Goal: Task Accomplishment & Management: Manage account settings

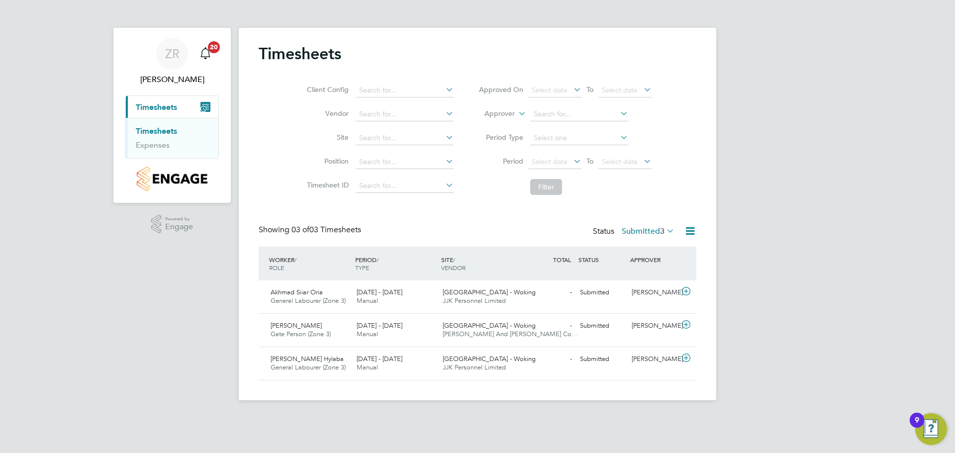
click at [280, 200] on div "Client Config Vendor Site Position Timesheet ID Approved On Select date To Sele…" at bounding box center [478, 137] width 438 height 126
click at [279, 200] on div "Client Config Vendor Site Position Timesheet ID Approved On Select date To Sele…" at bounding box center [478, 137] width 438 height 126
click at [683, 290] on icon at bounding box center [686, 291] width 12 height 8
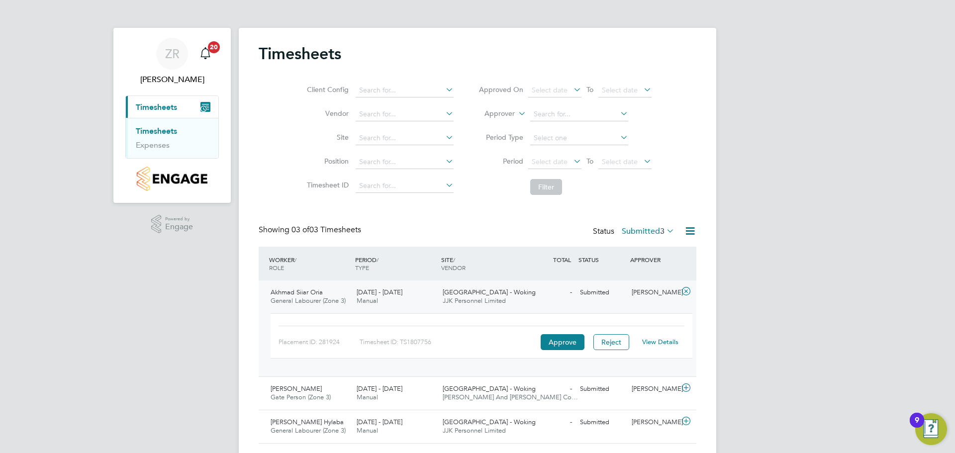
click at [656, 341] on link "View Details" at bounding box center [660, 342] width 36 height 8
click at [645, 391] on div "[PERSON_NAME]" at bounding box center [654, 389] width 52 height 16
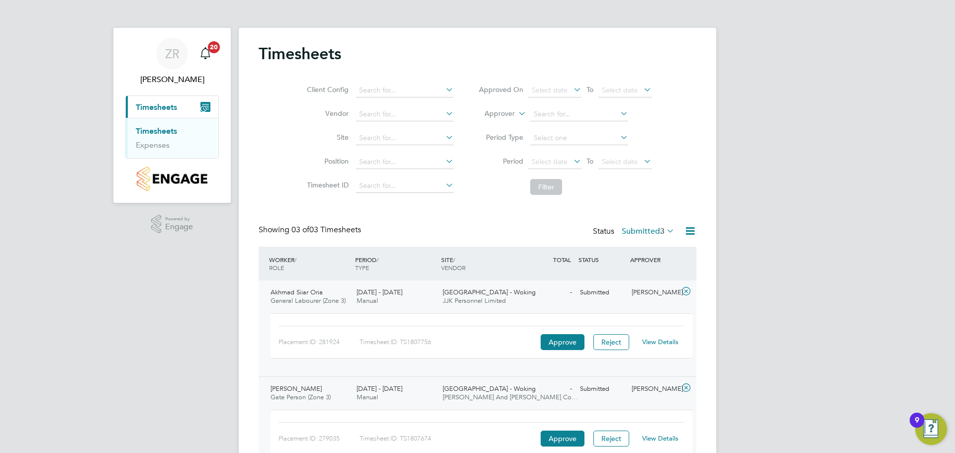
click at [662, 438] on link "View Details" at bounding box center [660, 438] width 36 height 8
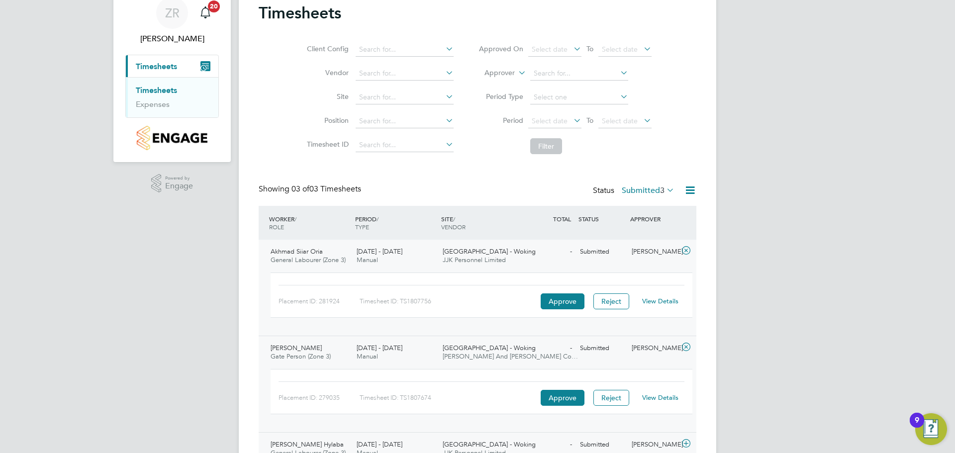
scroll to position [90, 0]
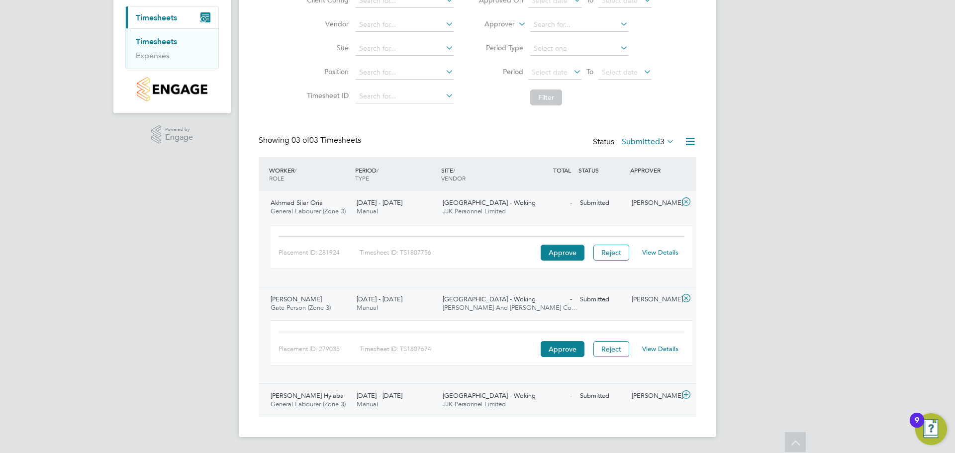
click at [682, 395] on icon at bounding box center [686, 395] width 12 height 8
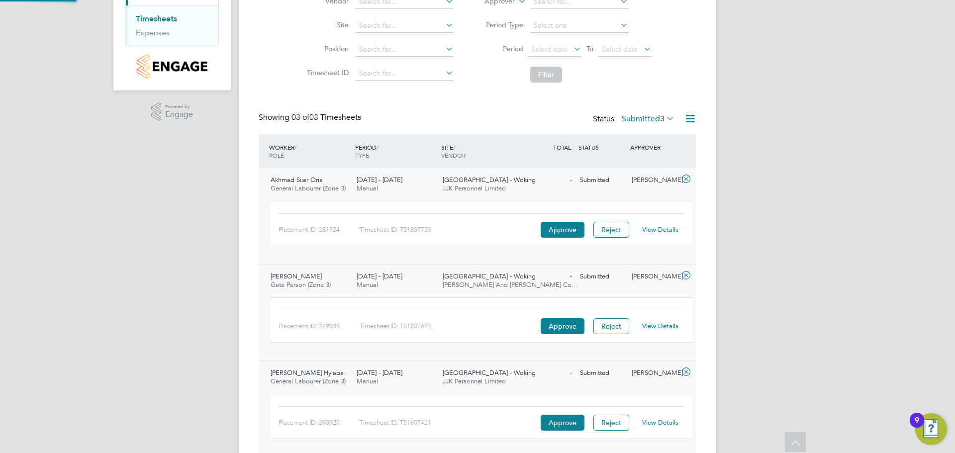
scroll to position [145, 0]
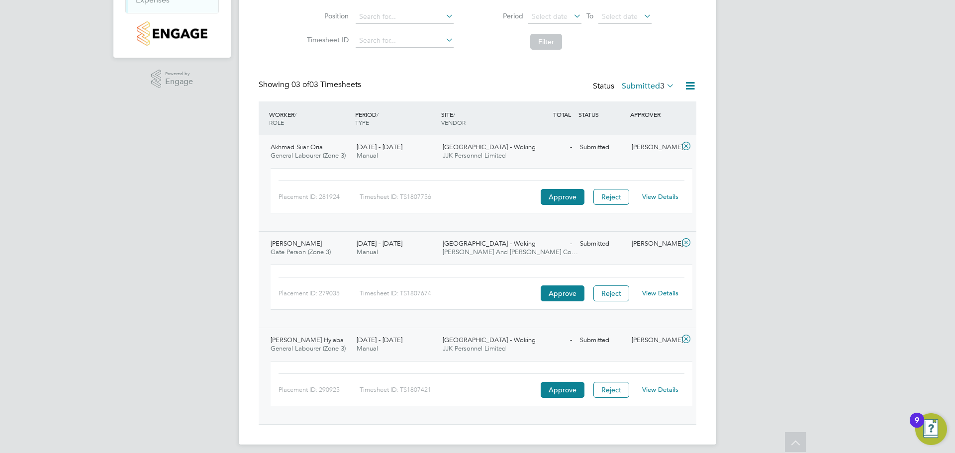
click at [669, 391] on link "View Details" at bounding box center [660, 389] width 36 height 8
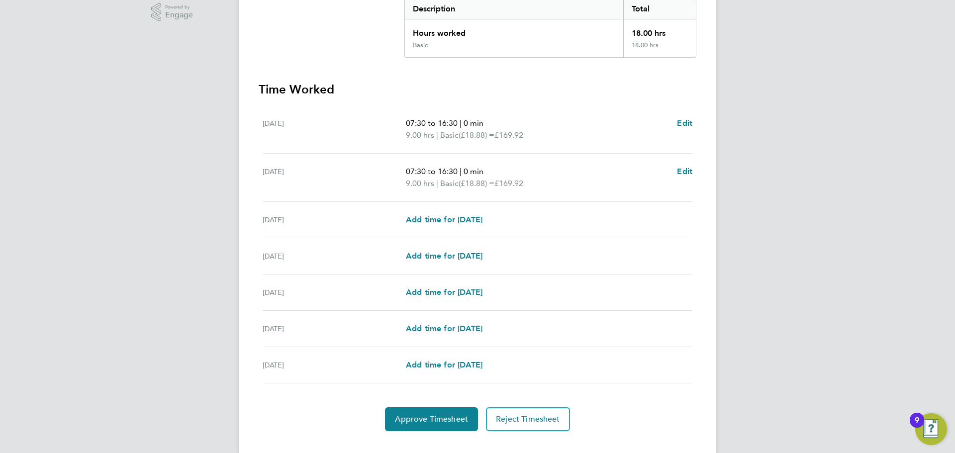
scroll to position [230, 0]
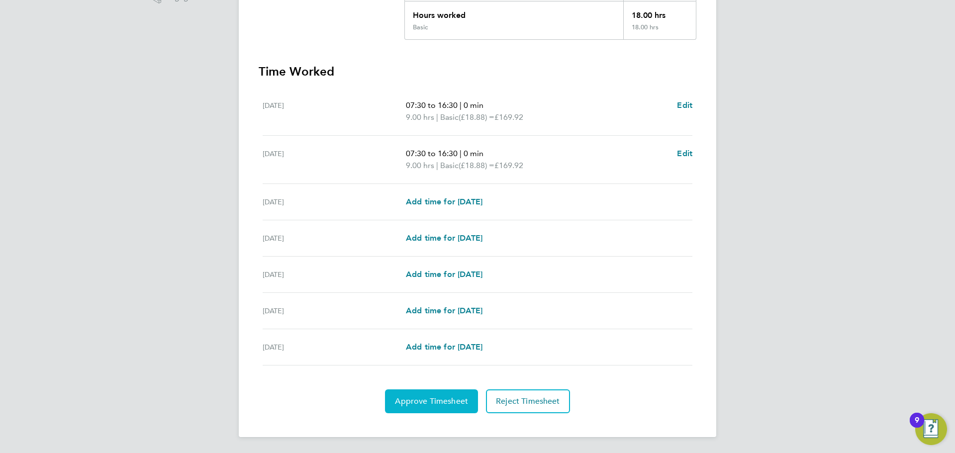
click at [442, 400] on span "Approve Timesheet" at bounding box center [431, 401] width 73 height 10
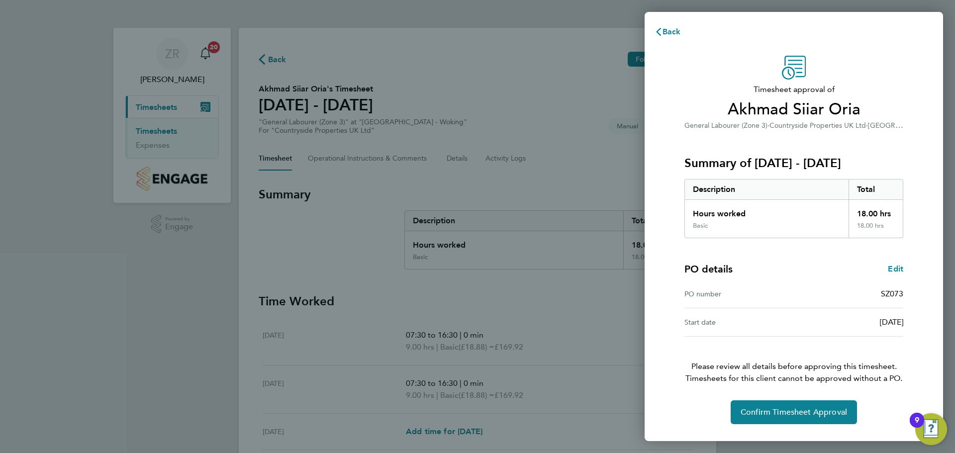
click at [805, 392] on div "Timesheet approval of Akhmad Siiar Oria General Labourer (Zone 3) · Countryside…" at bounding box center [793, 240] width 243 height 369
click at [794, 406] on button "Confirm Timesheet Approval" at bounding box center [794, 412] width 126 height 24
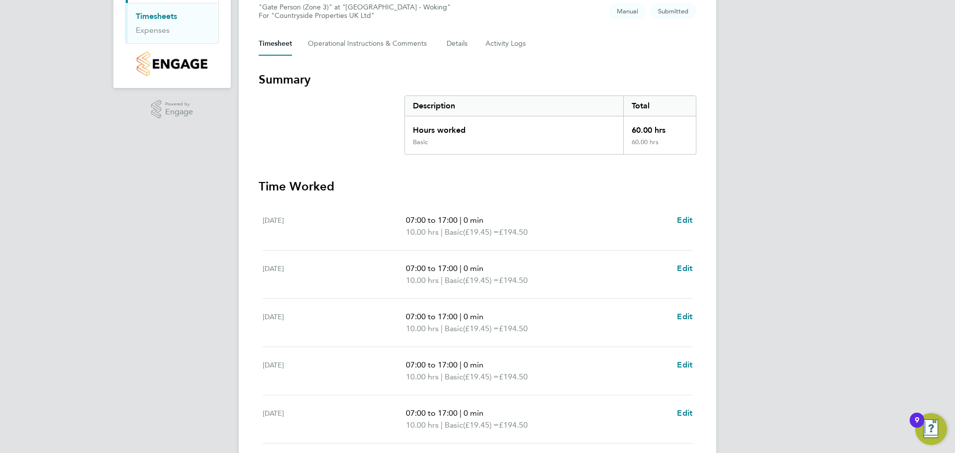
scroll to position [277, 0]
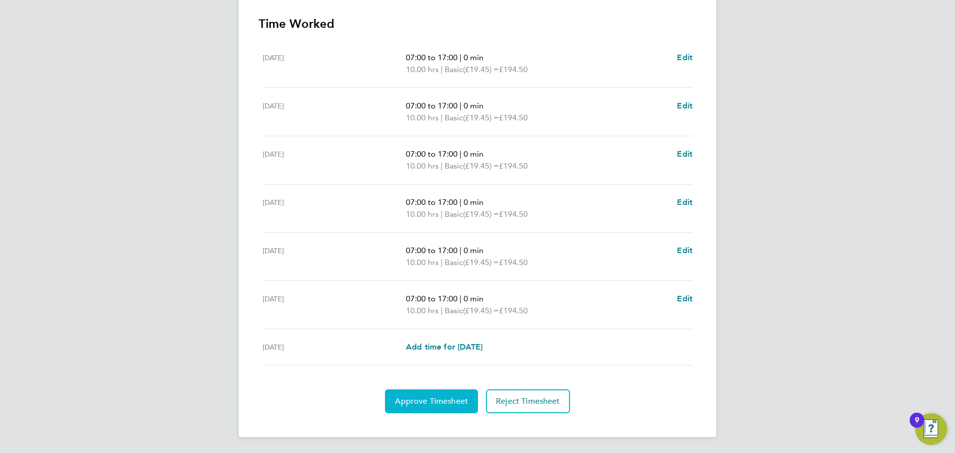
click at [435, 402] on span "Approve Timesheet" at bounding box center [431, 401] width 73 height 10
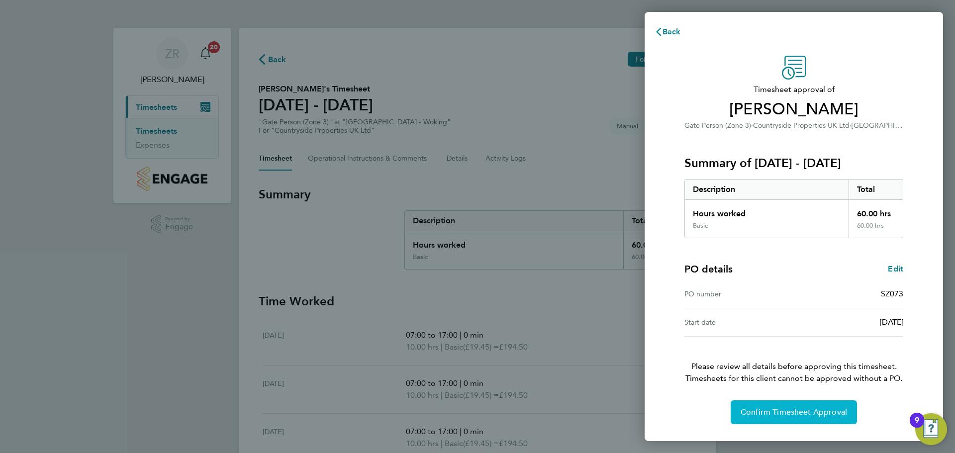
click at [787, 402] on button "Confirm Timesheet Approval" at bounding box center [794, 412] width 126 height 24
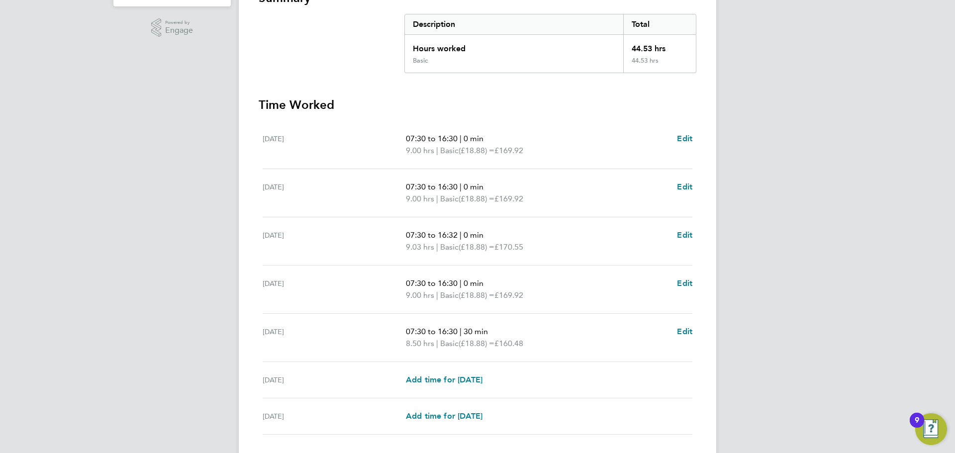
scroll to position [216, 0]
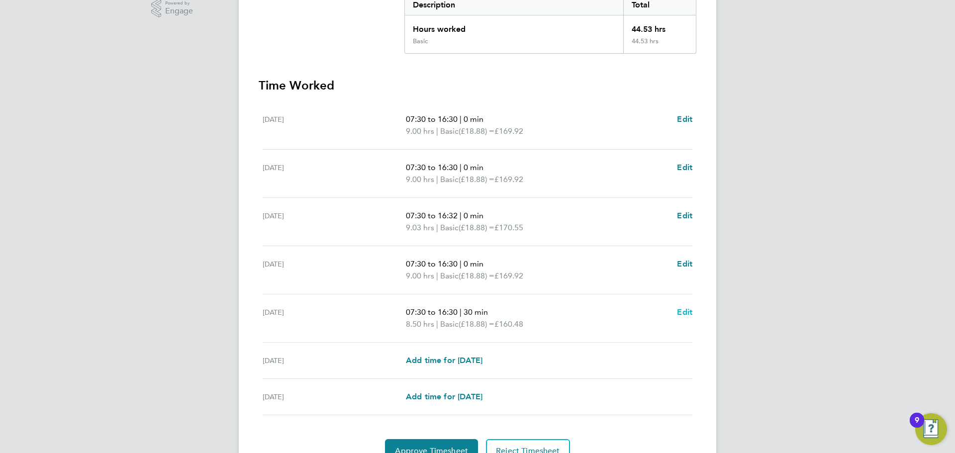
click at [683, 312] on span "Edit" at bounding box center [684, 311] width 15 height 9
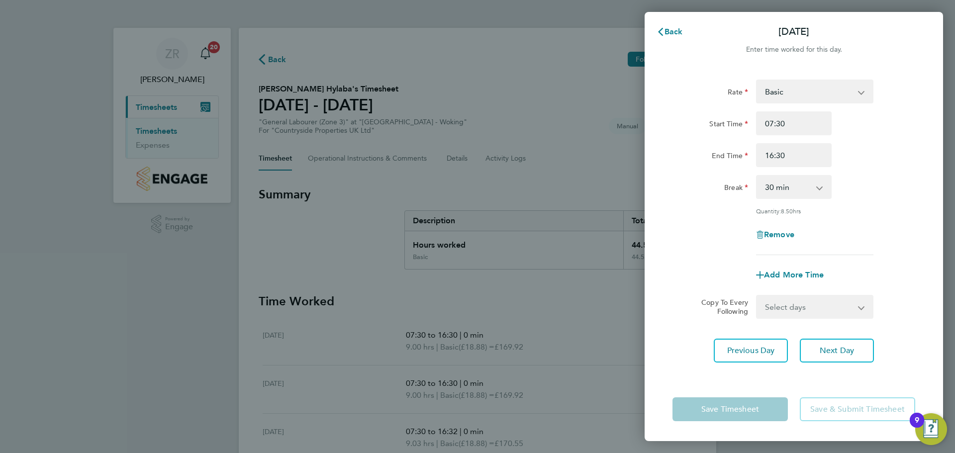
click at [817, 187] on select "0 min 15 min 30 min 45 min 60 min 75 min 90 min" at bounding box center [788, 187] width 62 height 22
select select "0"
click at [757, 176] on select "0 min 15 min 30 min 45 min 60 min 75 min 90 min" at bounding box center [788, 187] width 62 height 22
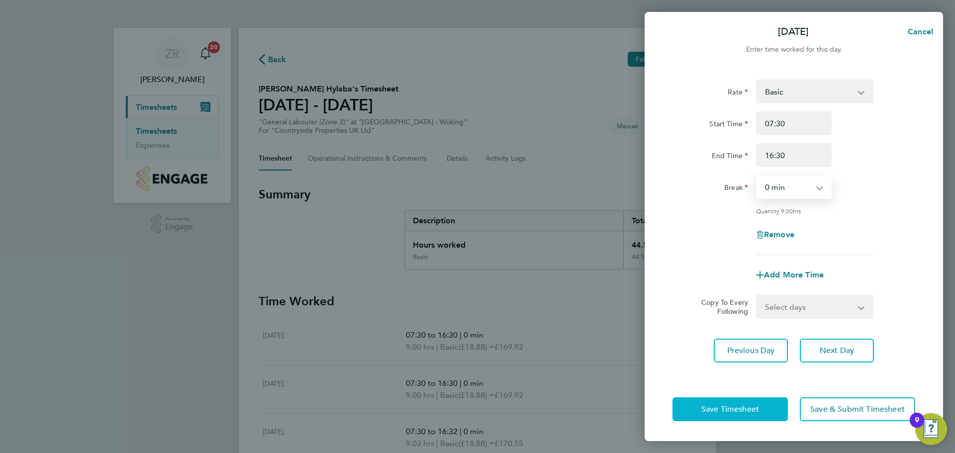
click at [755, 408] on span "Save Timesheet" at bounding box center [730, 409] width 58 height 10
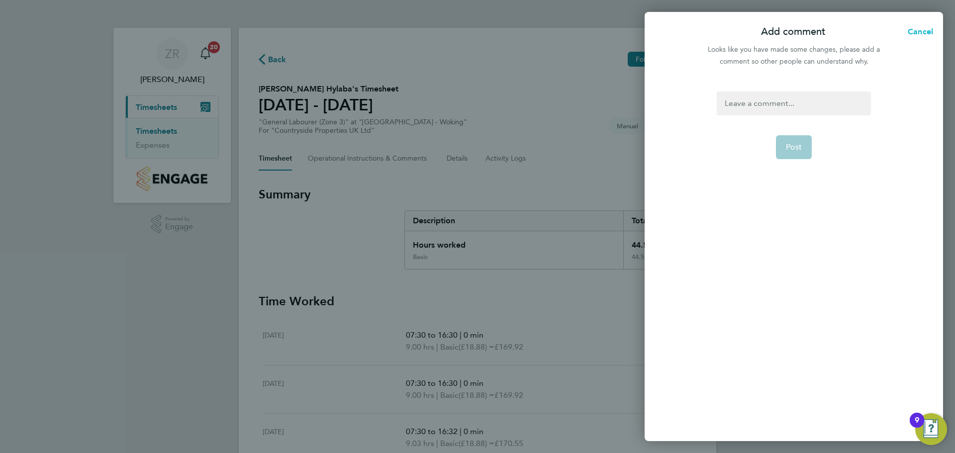
click at [921, 32] on span "Cancel" at bounding box center [919, 31] width 28 height 9
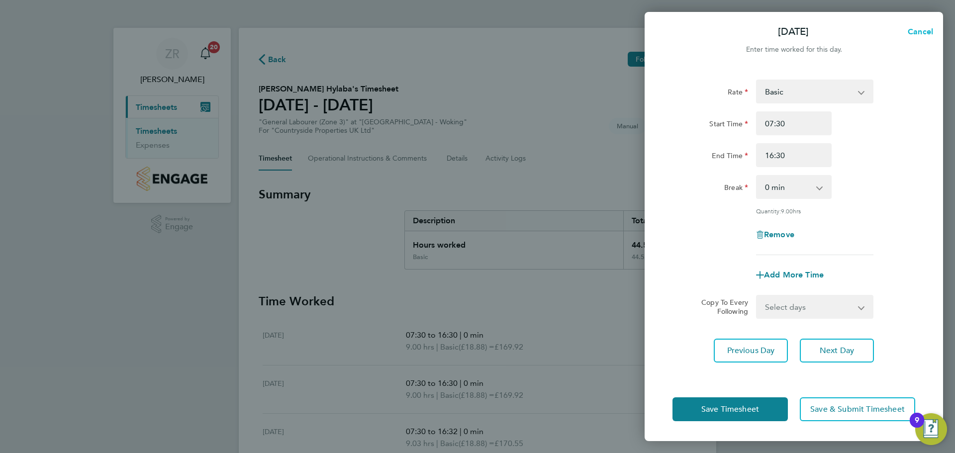
click at [922, 31] on span "Cancel" at bounding box center [919, 31] width 28 height 9
select select "30"
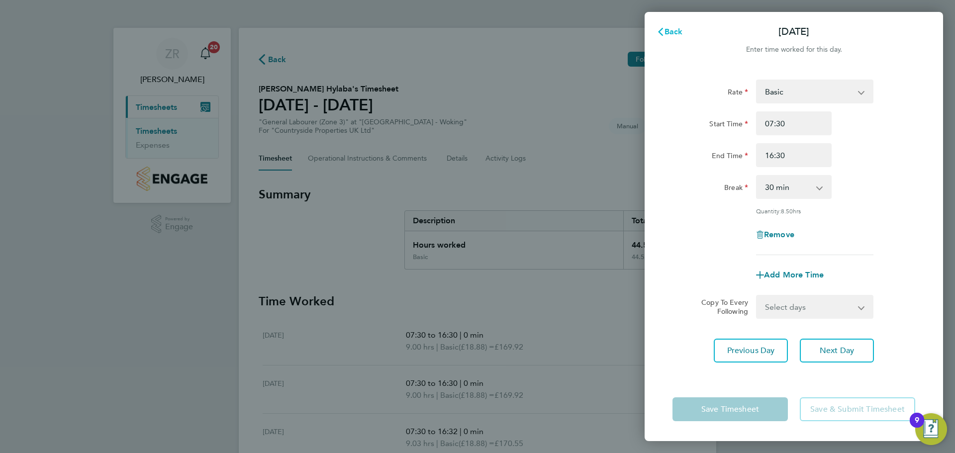
click at [677, 30] on span "Back" at bounding box center [673, 31] width 18 height 9
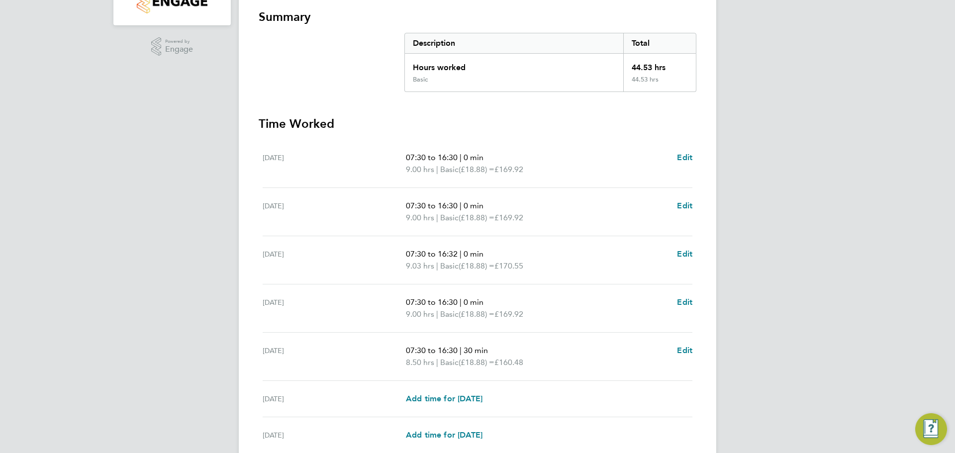
scroll to position [249, 0]
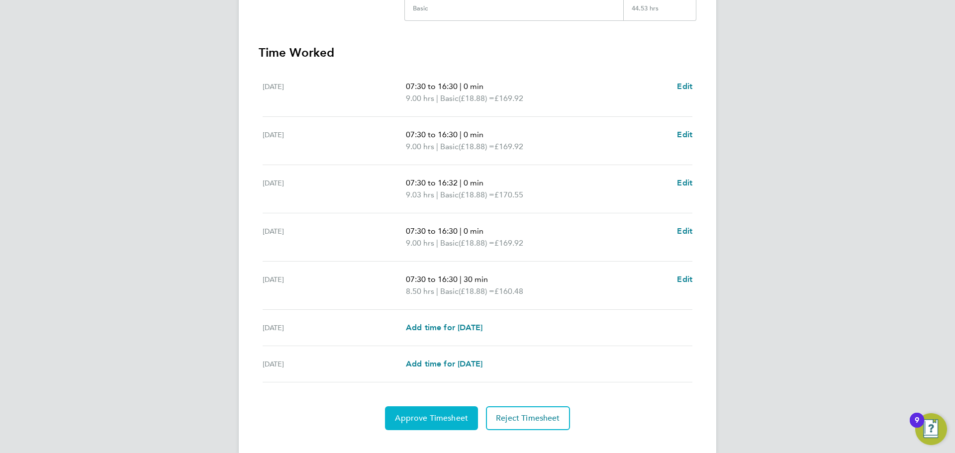
click at [430, 416] on span "Approve Timesheet" at bounding box center [431, 418] width 73 height 10
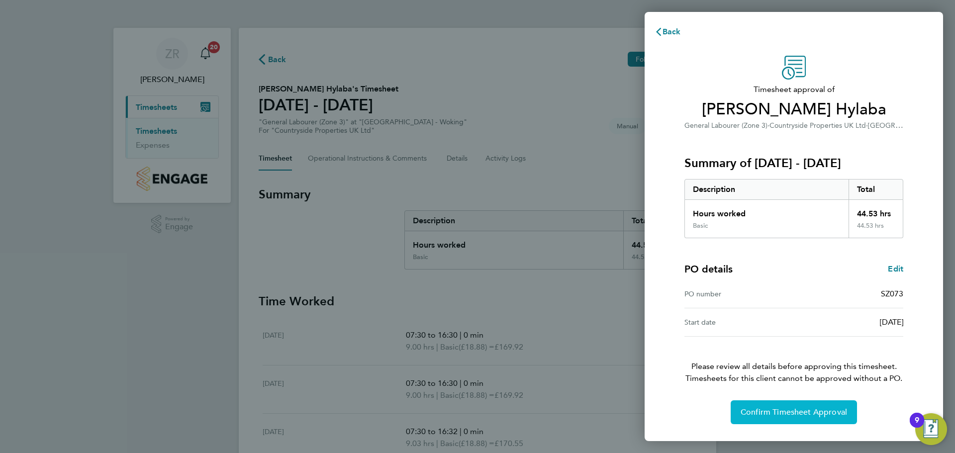
click at [778, 410] on span "Confirm Timesheet Approval" at bounding box center [793, 412] width 106 height 10
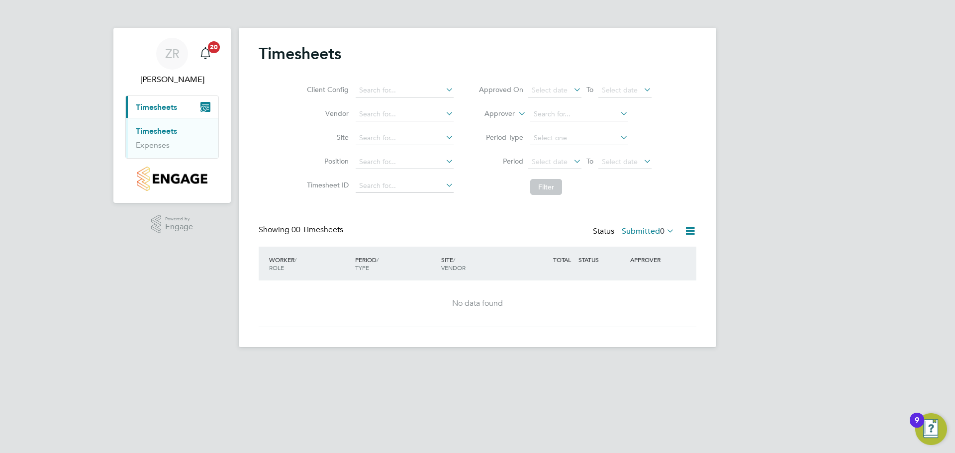
click at [664, 229] on icon at bounding box center [664, 231] width 0 height 14
click at [478, 227] on div "Showing 00 Timesheets Status Submitted 0" at bounding box center [478, 236] width 438 height 22
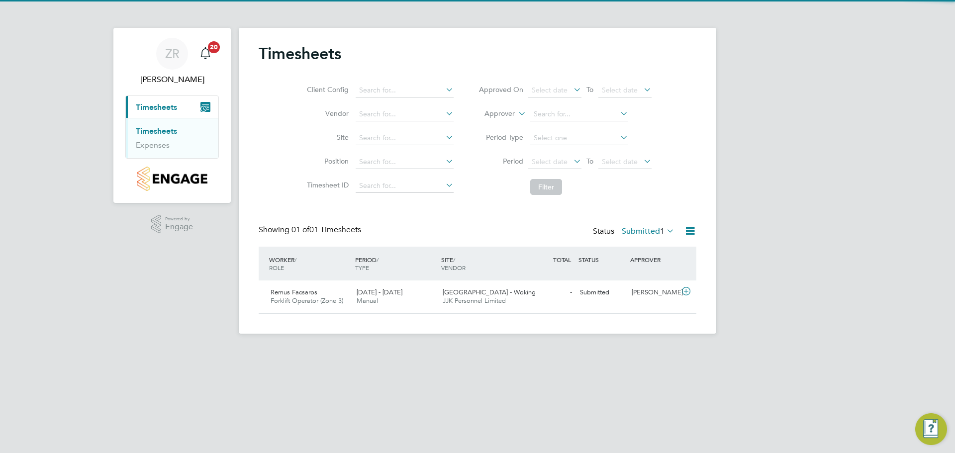
scroll to position [25, 87]
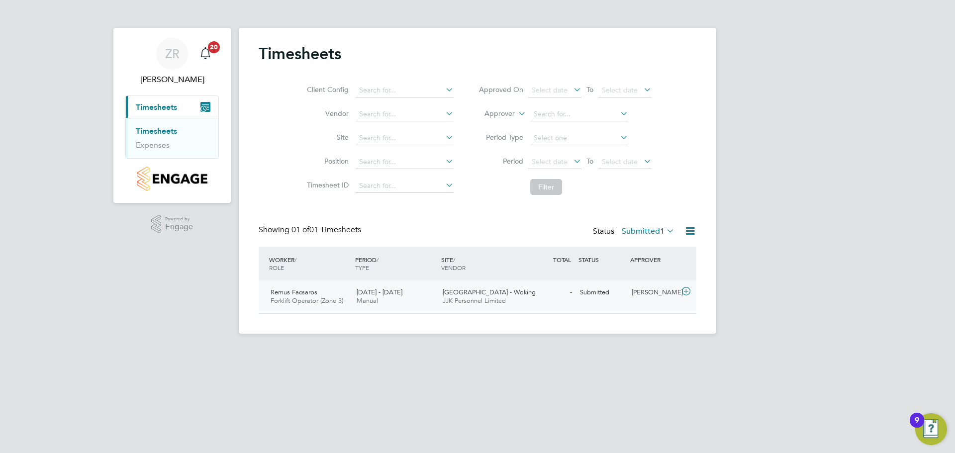
click at [382, 293] on span "[DATE] - [DATE]" at bounding box center [380, 292] width 46 height 8
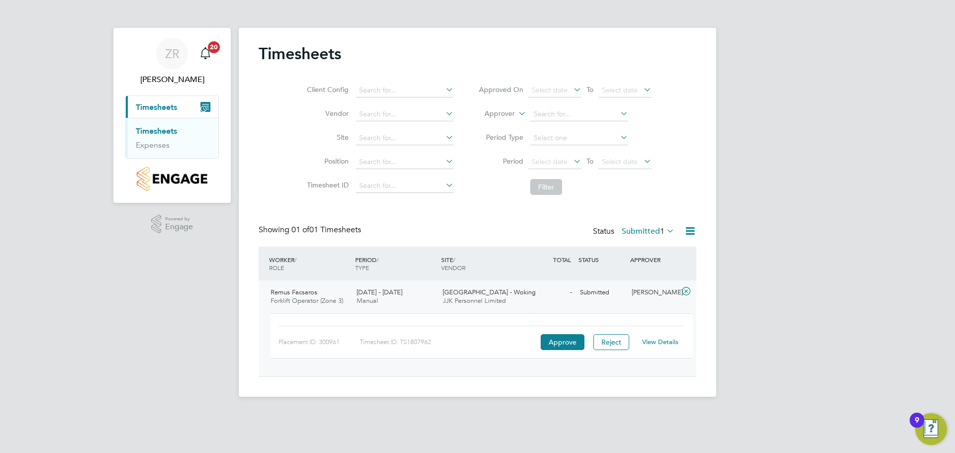
click at [674, 344] on link "View Details" at bounding box center [660, 342] width 36 height 8
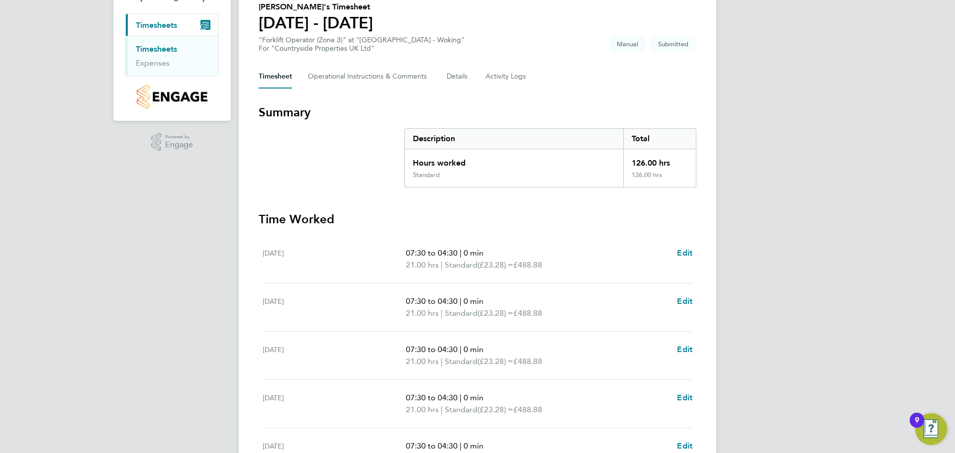
scroll to position [99, 0]
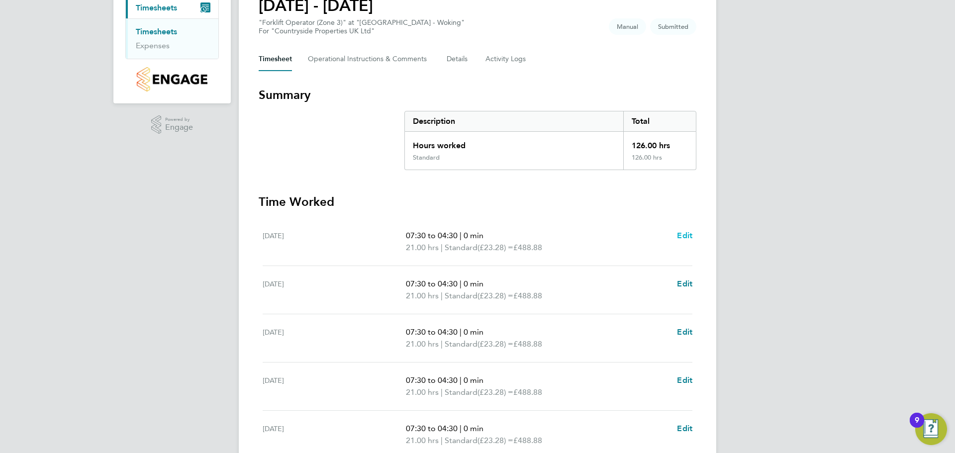
click at [691, 238] on span "Edit" at bounding box center [684, 235] width 15 height 9
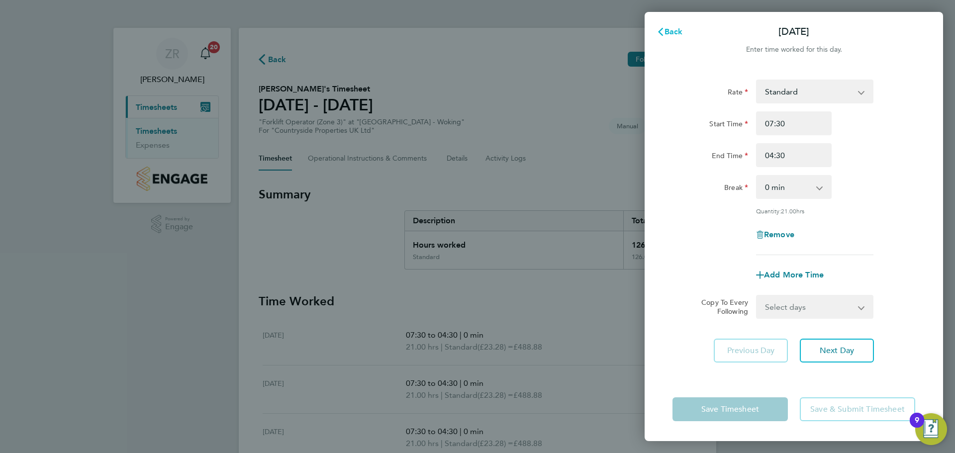
click at [674, 35] on span "Back" at bounding box center [673, 31] width 18 height 9
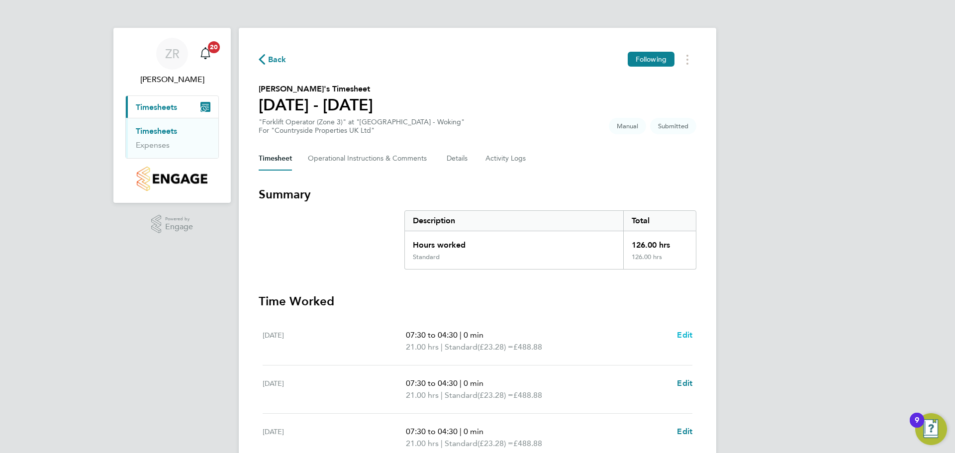
click at [685, 335] on span "Edit" at bounding box center [684, 334] width 15 height 9
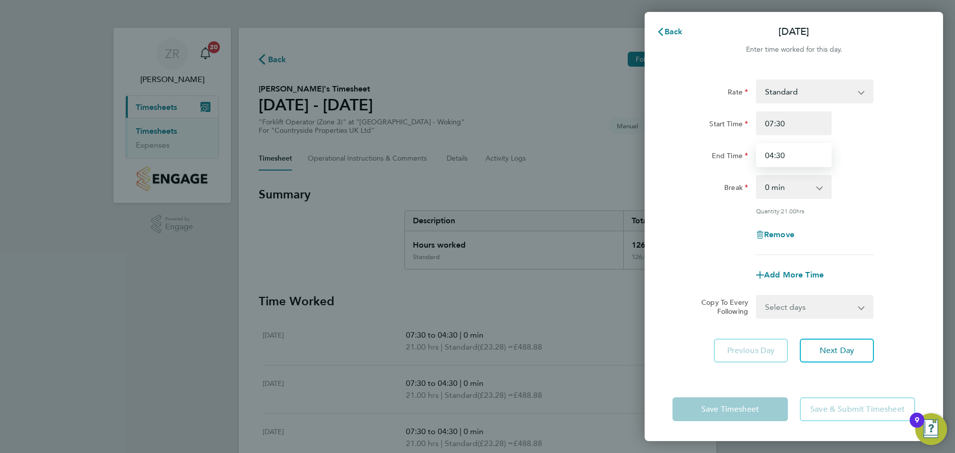
click at [799, 159] on input "04:30" at bounding box center [794, 155] width 76 height 24
click at [773, 157] on input "04:30" at bounding box center [794, 155] width 76 height 24
type input "16:30"
click at [691, 205] on div "Rate Standard Start Time 07:30 End Time 16:30 Break 0 min 15 min 30 min 45 min …" at bounding box center [793, 168] width 243 height 176
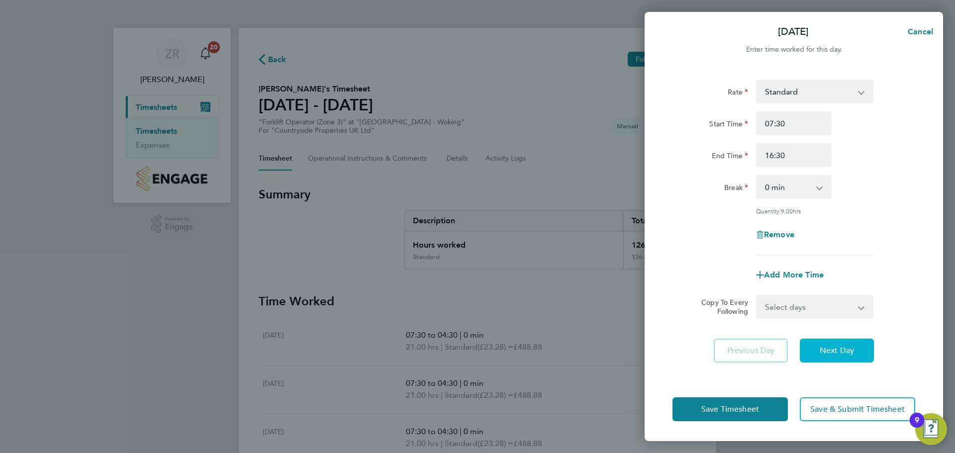
click at [827, 349] on span "Next Day" at bounding box center [837, 351] width 34 height 10
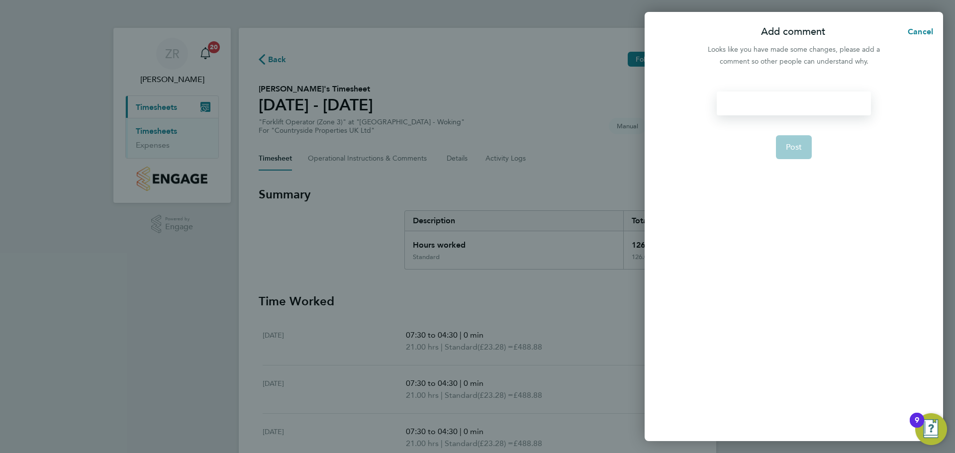
click at [748, 109] on div at bounding box center [794, 104] width 154 height 24
click at [923, 32] on span "Cancel" at bounding box center [919, 31] width 28 height 9
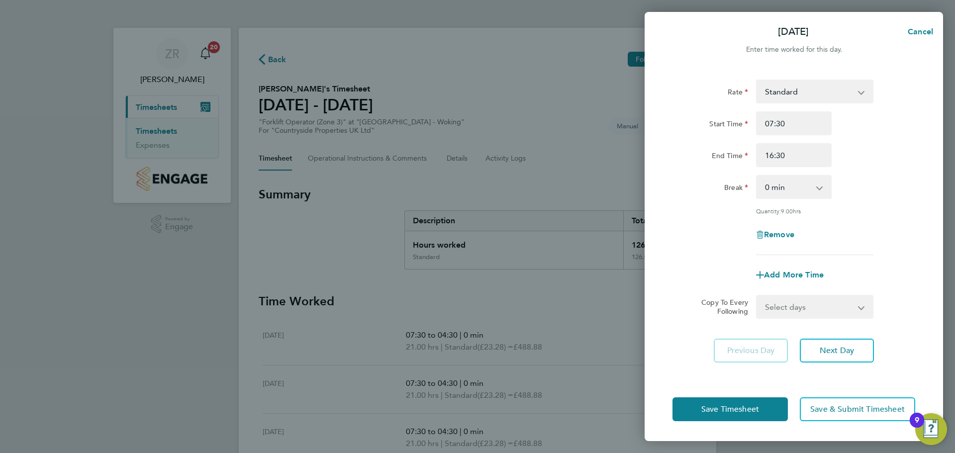
click at [830, 306] on select "Select days Day Weekday (Mon-Fri) Weekend (Sat-Sun) Tuesday Wednesday Thursday …" at bounding box center [809, 307] width 104 height 22
select select "TUE"
click at [757, 296] on select "Select days Day Weekday (Mon-Fri) Weekend (Sat-Sun) Tuesday Wednesday Thursday …" at bounding box center [809, 307] width 104 height 22
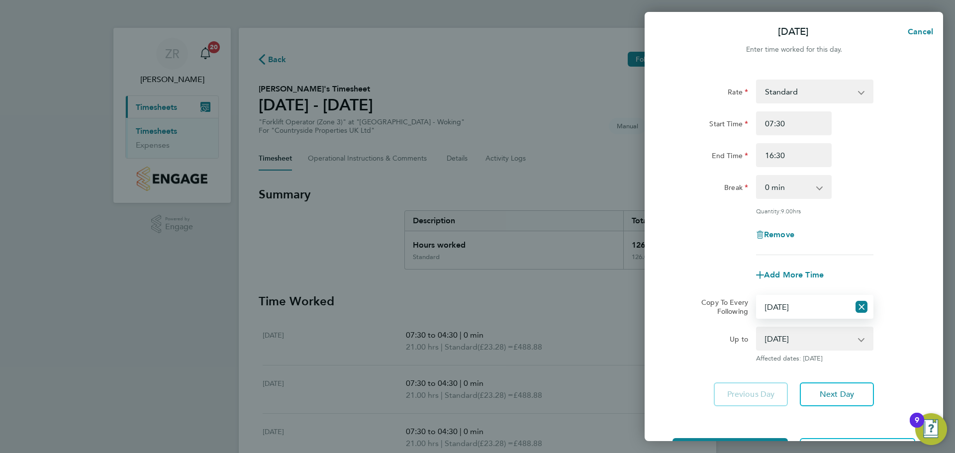
click at [799, 339] on select "19 Aug 2025 20 Aug 2025 21 Aug 2025 22 Aug 2025 23 Aug 2025 24 Aug 2025" at bounding box center [808, 339] width 103 height 22
click at [805, 305] on select "Select days Day Weekday (Mon-Fri) Weekend (Sat-Sun) Tuesday Wednesday Thursday …" at bounding box center [803, 307] width 92 height 22
click at [757, 296] on select "Select days Day Weekday (Mon-Fri) Weekend (Sat-Sun) Tuesday Wednesday Thursday …" at bounding box center [803, 307] width 92 height 22
click at [802, 339] on select "19 Aug 2025 20 Aug 2025 21 Aug 2025 22 Aug 2025 23 Aug 2025 24 Aug 2025" at bounding box center [808, 339] width 103 height 22
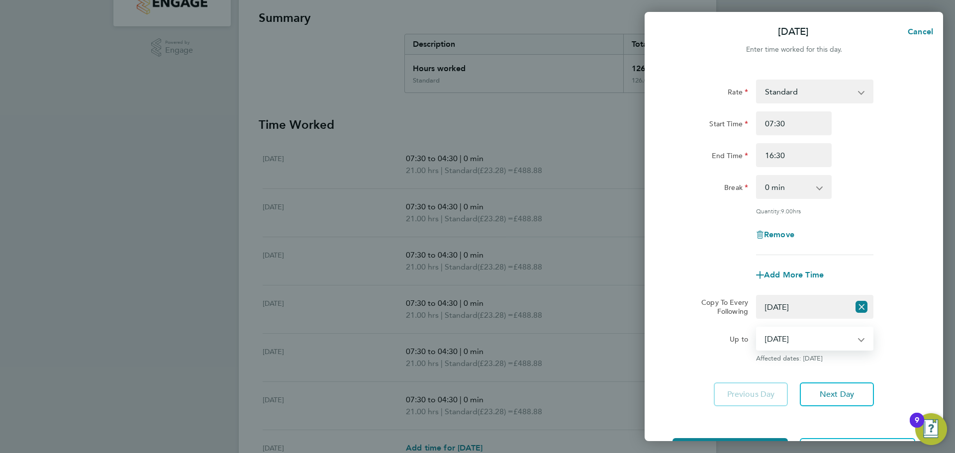
scroll to position [199, 0]
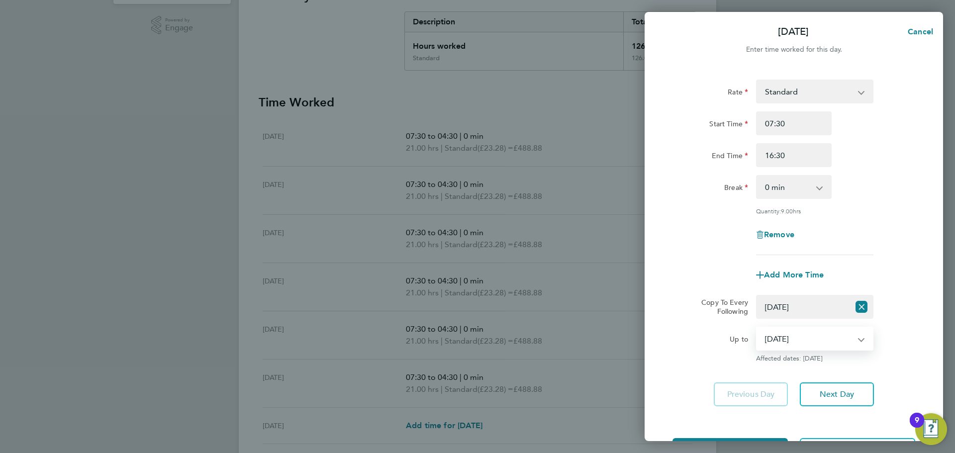
click at [816, 344] on select "19 Aug 2025 20 Aug 2025 21 Aug 2025 22 Aug 2025 23 Aug 2025 24 Aug 2025" at bounding box center [808, 339] width 103 height 22
select select "2025-08-23"
click at [757, 328] on select "19 Aug 2025 20 Aug 2025 21 Aug 2025 22 Aug 2025 23 Aug 2025 24 Aug 2025" at bounding box center [808, 339] width 103 height 22
click at [684, 332] on div "Up to" at bounding box center [710, 337] width 76 height 20
click at [692, 239] on div "Remove" at bounding box center [793, 235] width 251 height 24
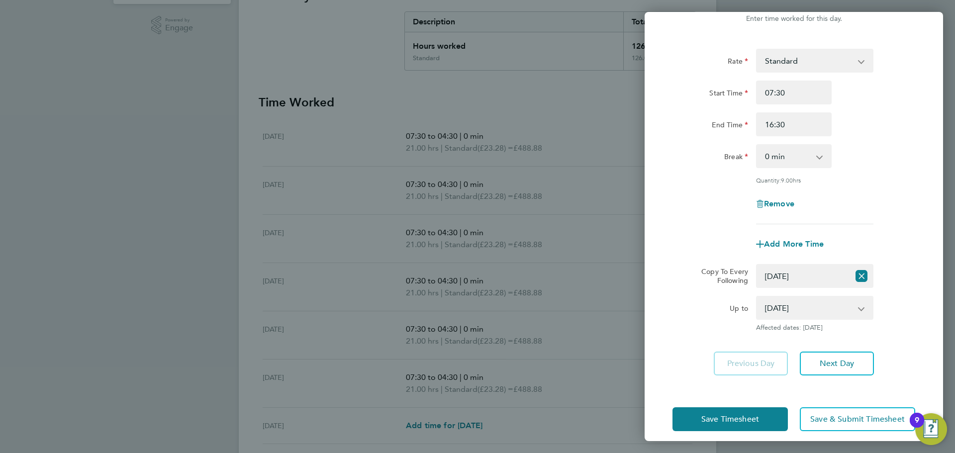
scroll to position [40, 0]
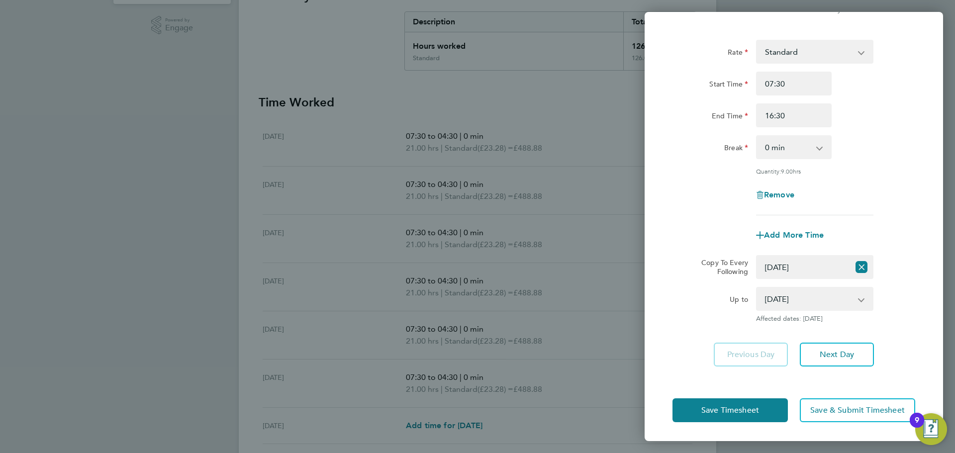
click at [832, 269] on select "Select days Day Weekday (Mon-Fri) Weekend (Sat-Sun) Tuesday Wednesday Thursday …" at bounding box center [803, 267] width 92 height 22
click at [757, 256] on select "Select days Day Weekday (Mon-Fri) Weekend (Sat-Sun) Tuesday Wednesday Thursday …" at bounding box center [803, 267] width 92 height 22
click at [852, 268] on app-icon-cross-button at bounding box center [861, 267] width 24 height 22
click at [859, 267] on icon "Reset selection" at bounding box center [861, 267] width 12 height 12
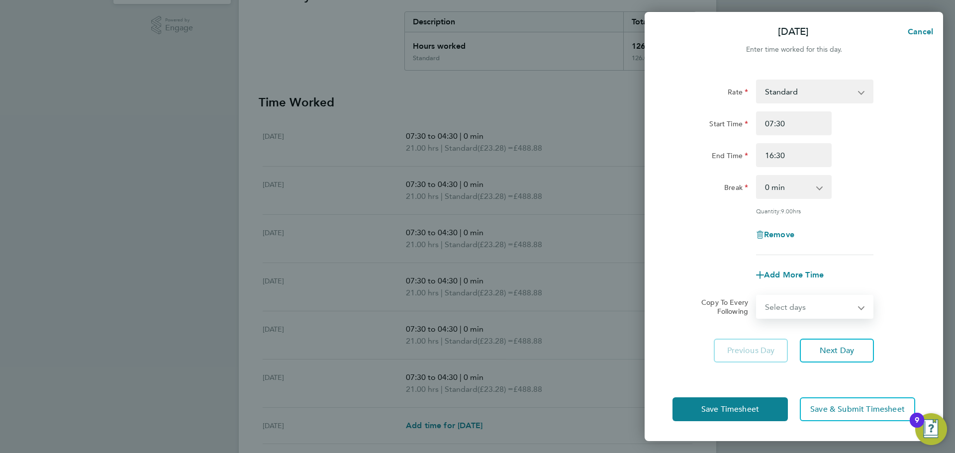
click at [802, 308] on select "Select days Day Weekday (Mon-Fri) Weekend (Sat-Sun) Tuesday Wednesday Thursday …" at bounding box center [809, 307] width 104 height 22
select select "DAY"
click at [757, 296] on select "Select days Day Weekday (Mon-Fri) Weekend (Sat-Sun) Tuesday Wednesday Thursday …" at bounding box center [809, 307] width 104 height 22
select select "2025-08-24"
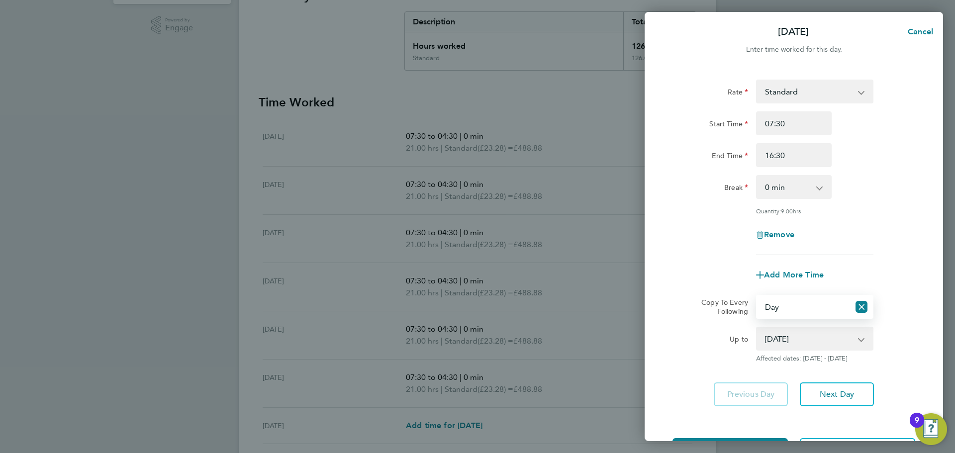
click at [802, 312] on select "Select days Day Weekday (Mon-Fri) Weekend (Sat-Sun) Tuesday Wednesday Thursday …" at bounding box center [803, 307] width 92 height 22
click at [757, 296] on select "Select days Day Weekday (Mon-Fri) Weekend (Sat-Sun) Tuesday Wednesday Thursday …" at bounding box center [803, 307] width 92 height 22
click at [813, 309] on select "Select days Day Weekday (Mon-Fri) Weekend (Sat-Sun) Tuesday Wednesday Thursday …" at bounding box center [803, 307] width 92 height 22
click at [757, 296] on select "Select days Day Weekday (Mon-Fri) Weekend (Sat-Sun) Tuesday Wednesday Thursday …" at bounding box center [803, 307] width 92 height 22
click at [829, 394] on span "Next Day" at bounding box center [837, 394] width 34 height 10
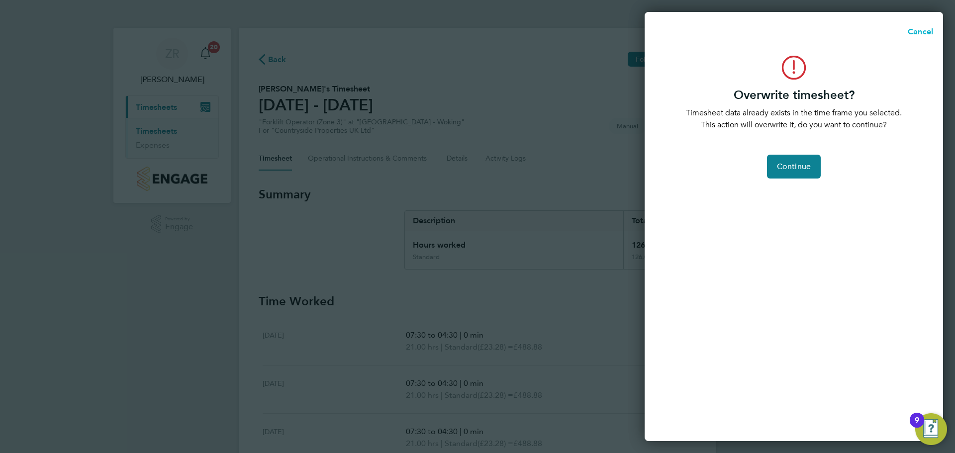
click at [917, 27] on span "Cancel" at bounding box center [919, 31] width 28 height 9
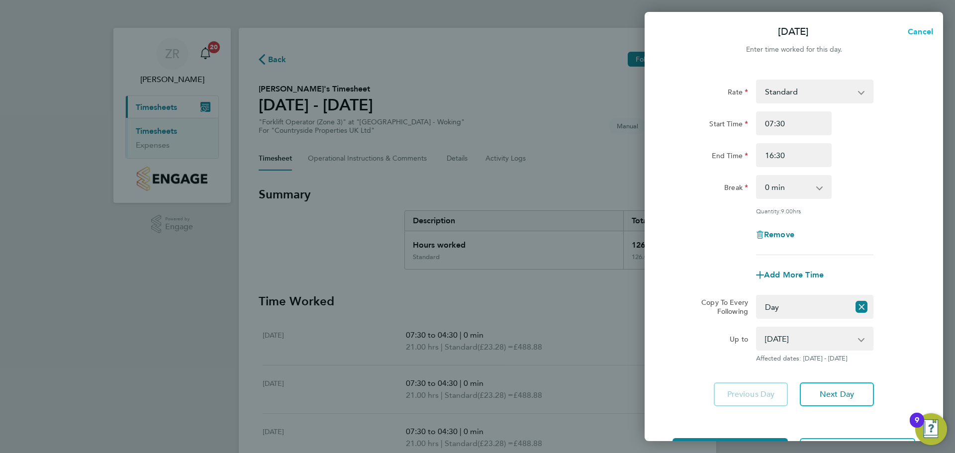
click at [916, 34] on span "Cancel" at bounding box center [919, 31] width 28 height 9
select select "0: null"
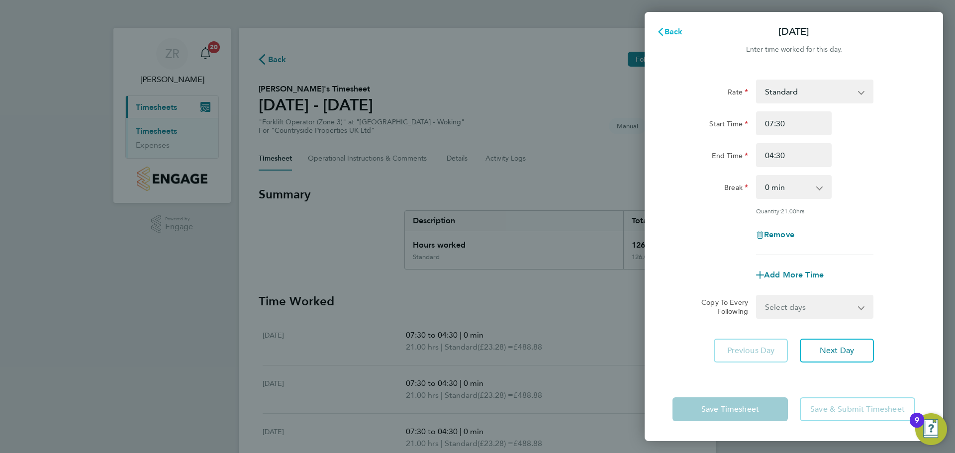
click at [680, 34] on span "Back" at bounding box center [673, 31] width 18 height 9
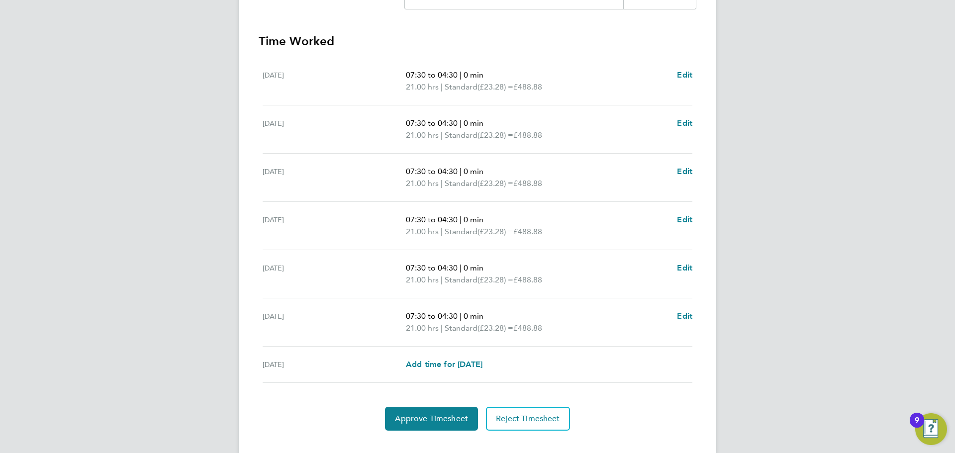
scroll to position [277, 0]
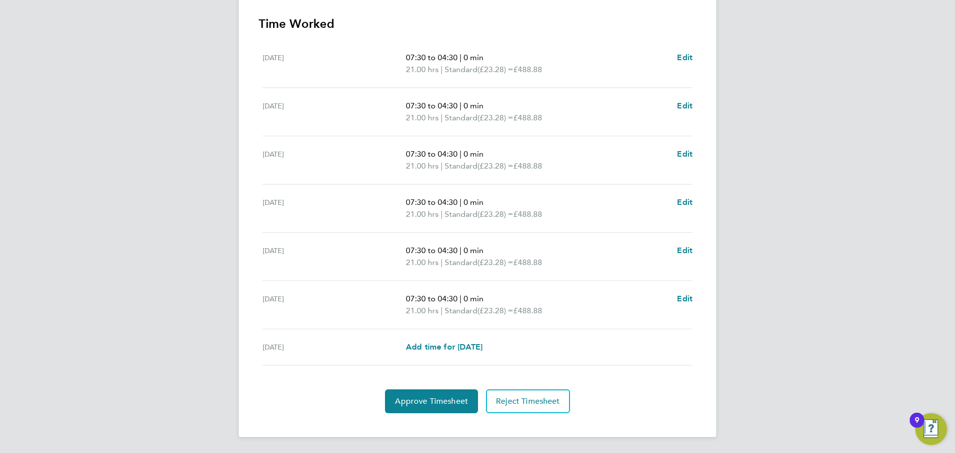
click at [587, 115] on p "21.00 hrs | Standard (£23.28) = £488.88" at bounding box center [537, 118] width 263 height 12
click at [688, 54] on span "Edit" at bounding box center [684, 57] width 15 height 9
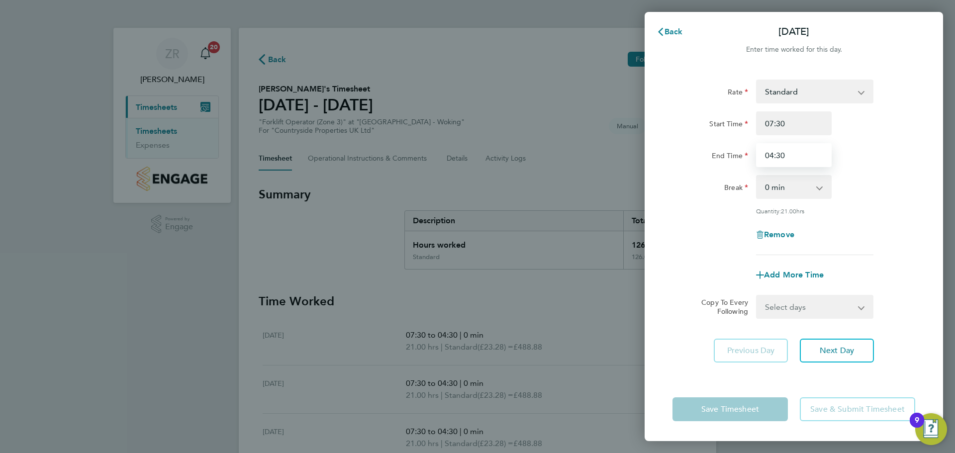
click at [780, 154] on input "04:30" at bounding box center [794, 155] width 76 height 24
click at [770, 158] on input "04:30" at bounding box center [794, 155] width 76 height 24
click at [772, 155] on input "04:30" at bounding box center [794, 155] width 76 height 24
type input "16:30"
click at [684, 205] on div "Rate Standard Start Time 07:30 End Time 16:30 Break 0 min 15 min 30 min 45 min …" at bounding box center [793, 168] width 243 height 176
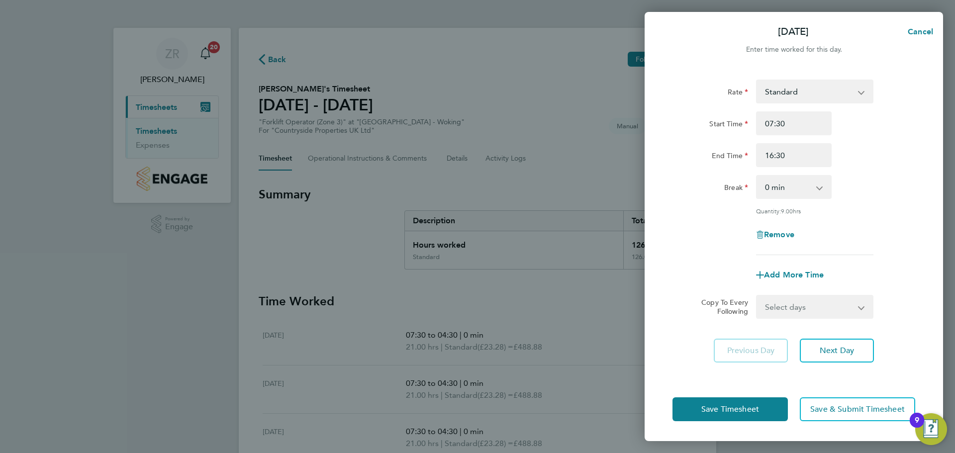
drag, startPoint x: 790, startPoint y: 304, endPoint x: 795, endPoint y: 287, distance: 18.2
click at [790, 302] on select "Select days Day Weekday (Mon-Fri) Weekend (Sat-Sun) Tuesday Wednesday Thursday …" at bounding box center [809, 307] width 104 height 22
select select "WEEKDAY"
click at [757, 296] on select "Select days Day Weekday (Mon-Fri) Weekend (Sat-Sun) Tuesday Wednesday Thursday …" at bounding box center [809, 307] width 104 height 22
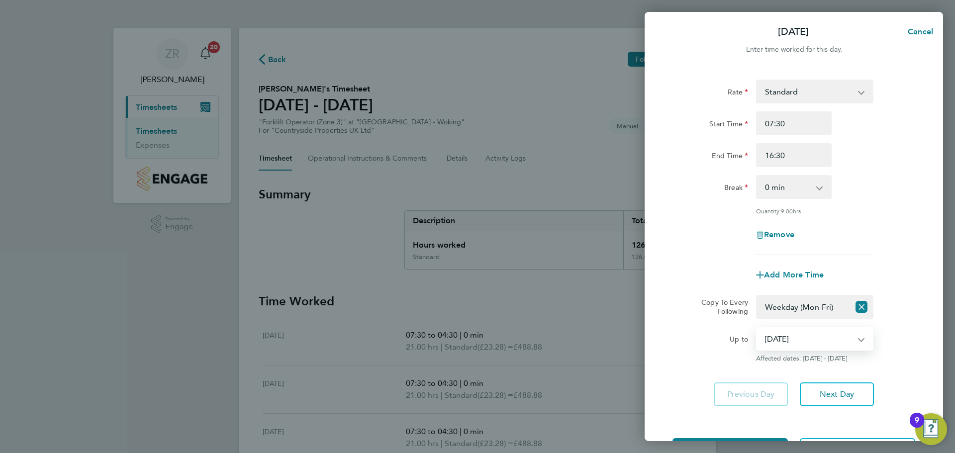
click at [796, 341] on select "19 Aug 2025 20 Aug 2025 21 Aug 2025 22 Aug 2025 23 Aug 2025 24 Aug 2025" at bounding box center [808, 339] width 103 height 22
select select "2025-08-23"
click at [757, 328] on select "19 Aug 2025 20 Aug 2025 21 Aug 2025 22 Aug 2025 23 Aug 2025 24 Aug 2025" at bounding box center [808, 339] width 103 height 22
click at [664, 330] on div "Rate Standard Start Time 07:30 End Time 16:30 Break 0 min 15 min 30 min 45 min …" at bounding box center [794, 243] width 298 height 351
click at [826, 394] on span "Next Day" at bounding box center [837, 394] width 34 height 10
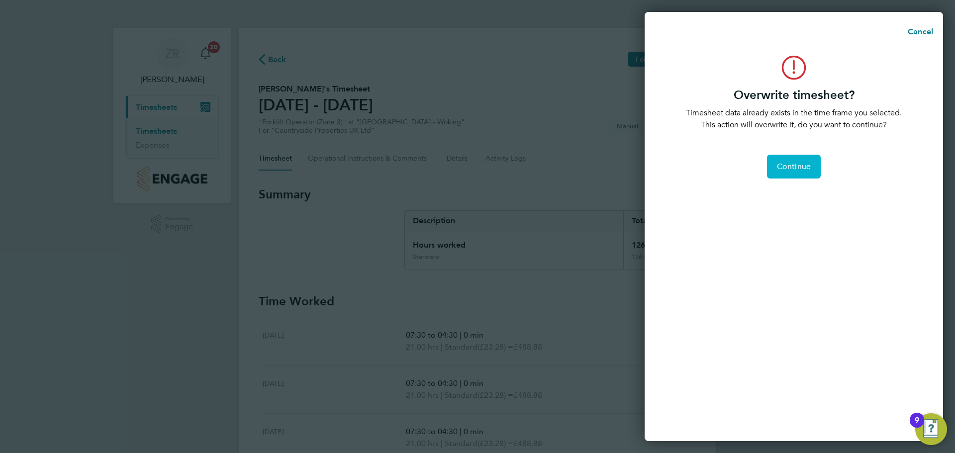
click at [798, 169] on span "Continue" at bounding box center [794, 167] width 34 height 10
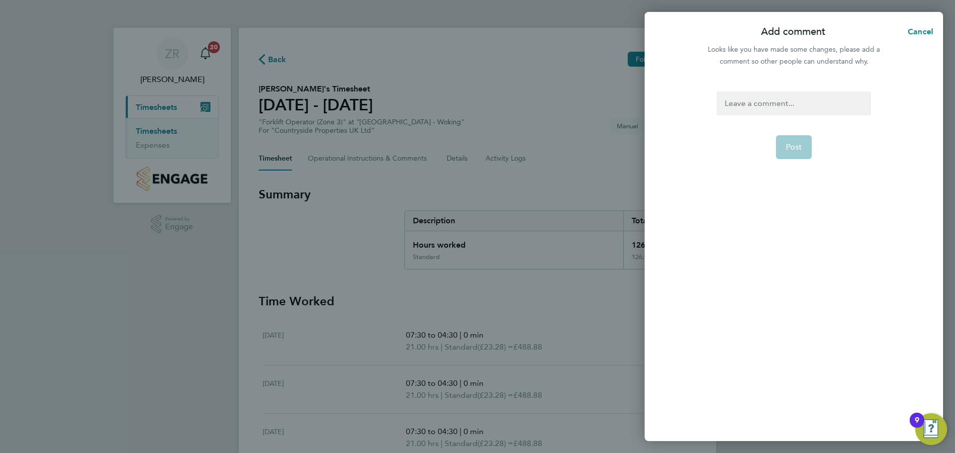
click at [767, 106] on div at bounding box center [794, 104] width 154 height 24
click at [795, 153] on button "Post" at bounding box center [794, 147] width 36 height 24
select select "0: null"
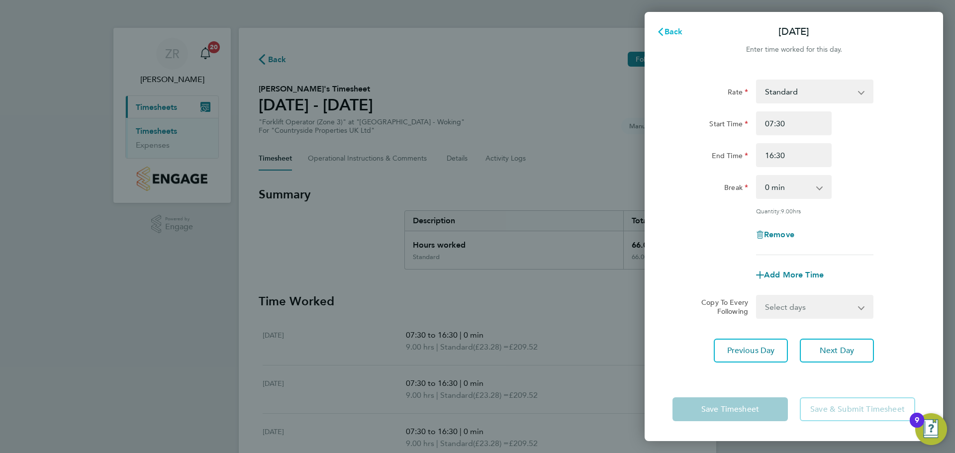
click at [680, 34] on span "Back" at bounding box center [673, 31] width 18 height 9
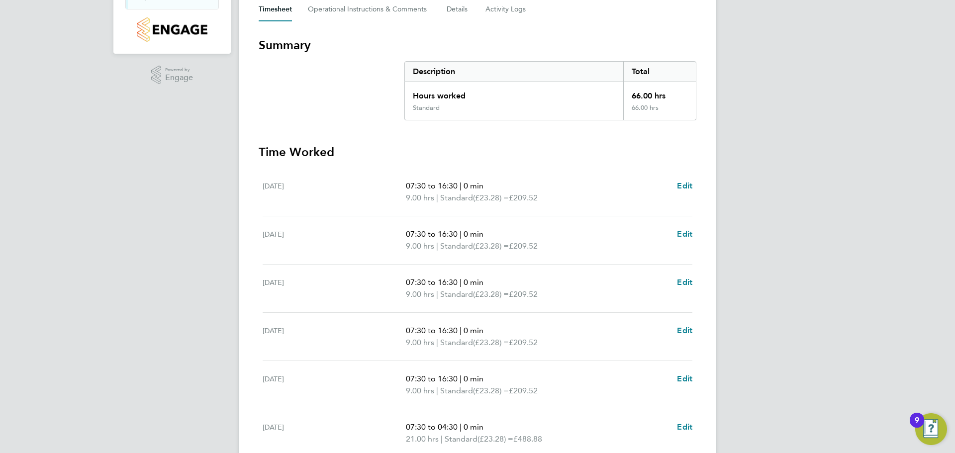
scroll to position [199, 0]
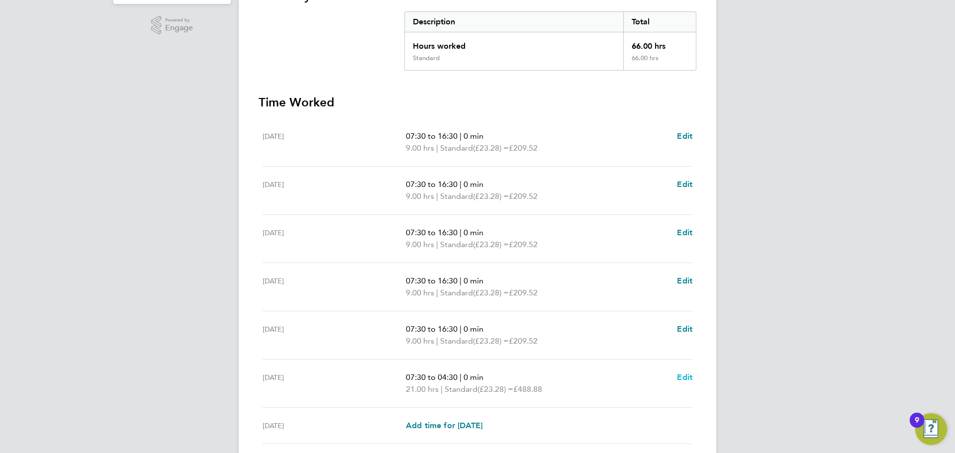
click at [684, 376] on span "Edit" at bounding box center [684, 376] width 15 height 9
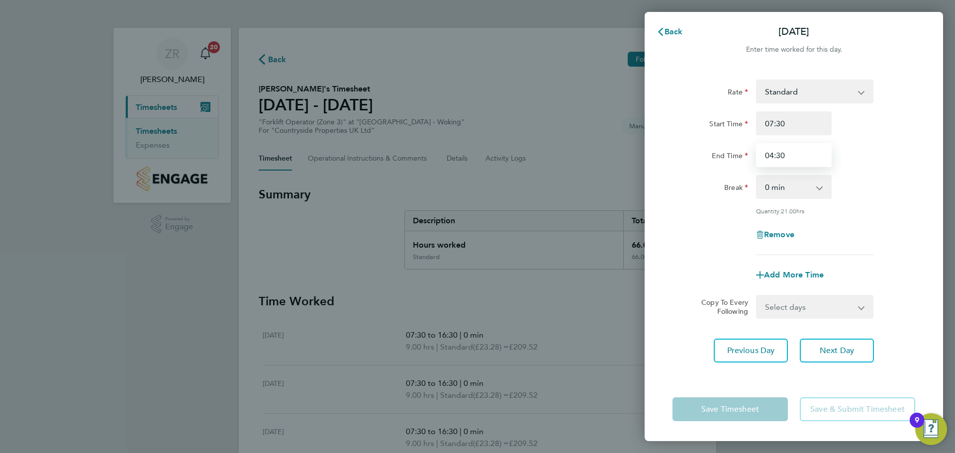
click at [773, 154] on input "04:30" at bounding box center [794, 155] width 76 height 24
type input "16:30"
click at [697, 239] on div "Remove" at bounding box center [793, 235] width 251 height 24
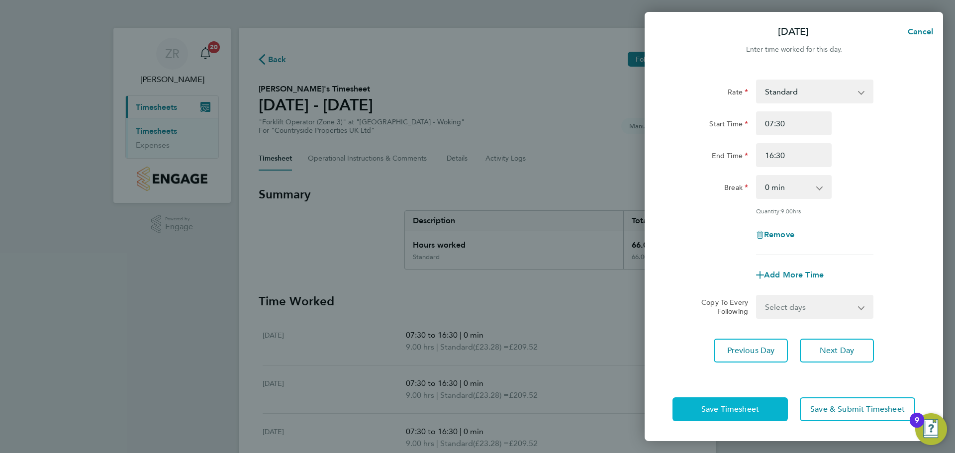
click at [740, 418] on button "Save Timesheet" at bounding box center [729, 409] width 115 height 24
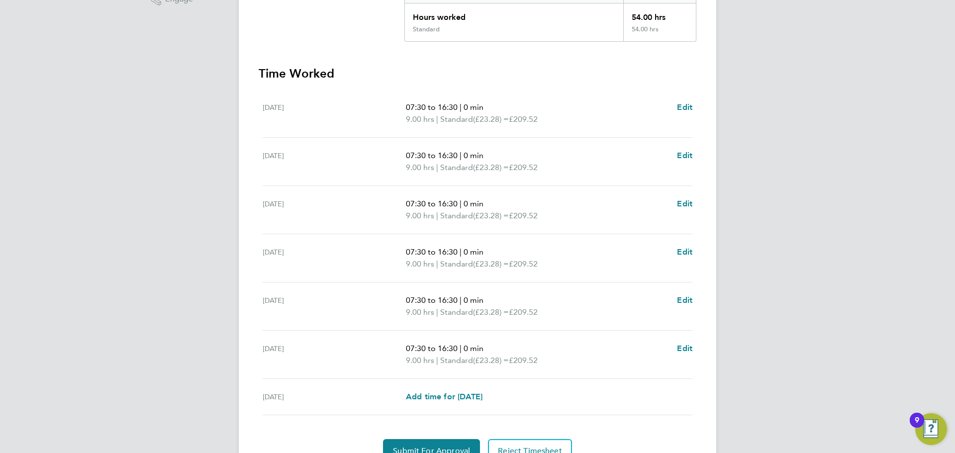
scroll to position [277, 0]
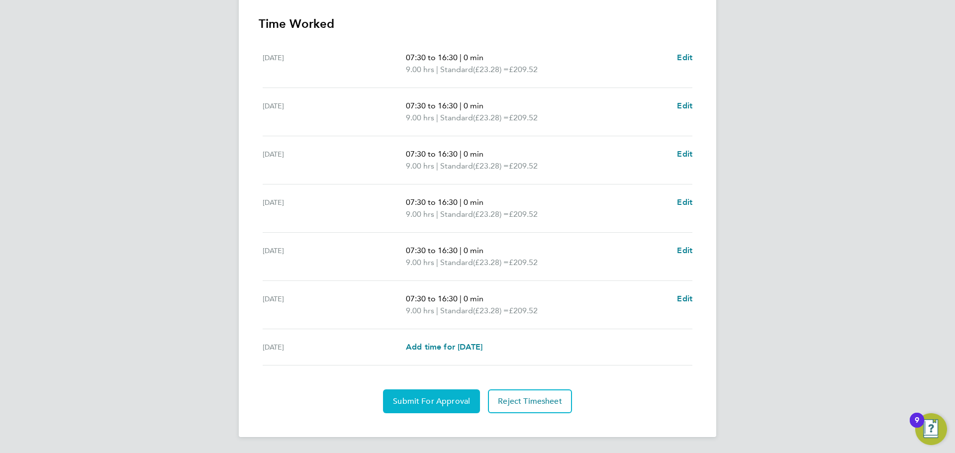
click at [443, 403] on span "Submit For Approval" at bounding box center [431, 401] width 77 height 10
click at [448, 399] on span "Approve Timesheet" at bounding box center [431, 401] width 73 height 10
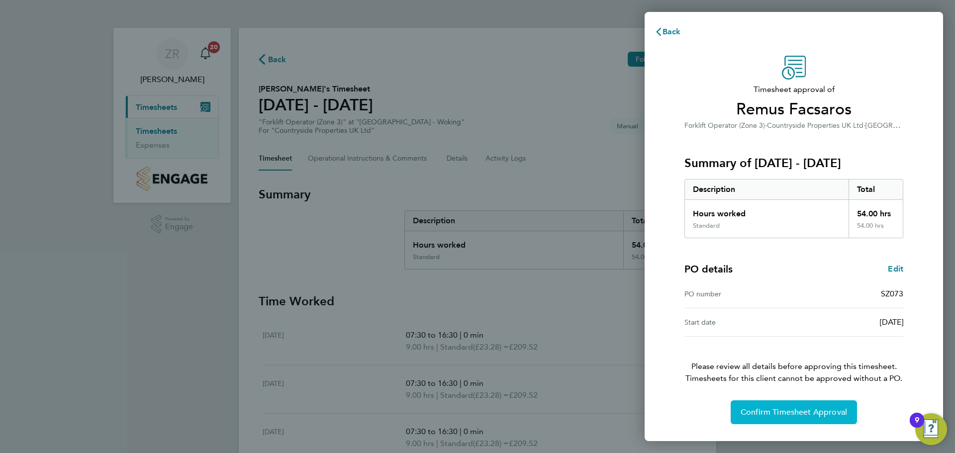
click at [779, 408] on span "Confirm Timesheet Approval" at bounding box center [793, 412] width 106 height 10
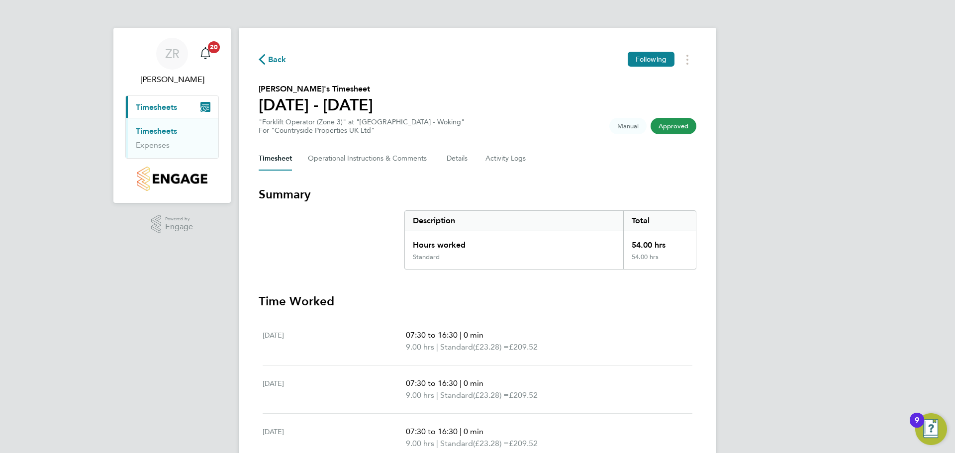
click at [277, 58] on span "Back" at bounding box center [277, 60] width 18 height 12
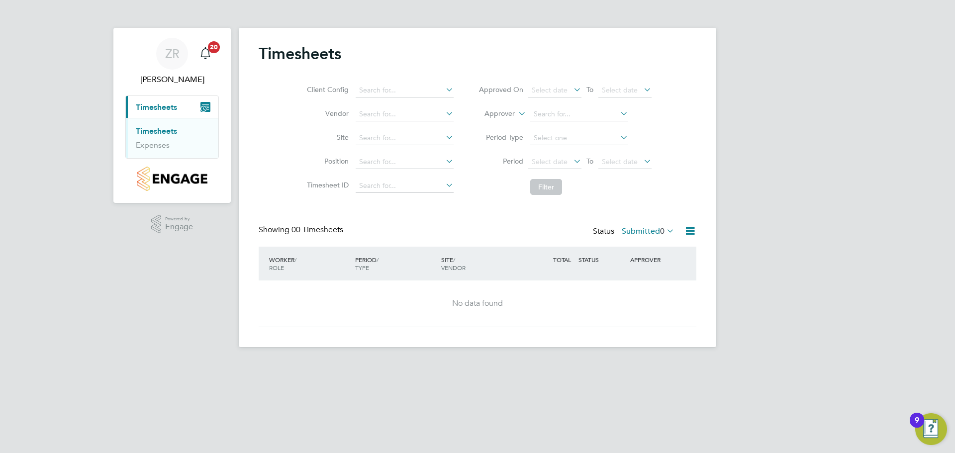
click at [655, 230] on label "Submitted 0" at bounding box center [648, 231] width 53 height 10
click at [638, 289] on li "Approved" at bounding box center [645, 291] width 46 height 14
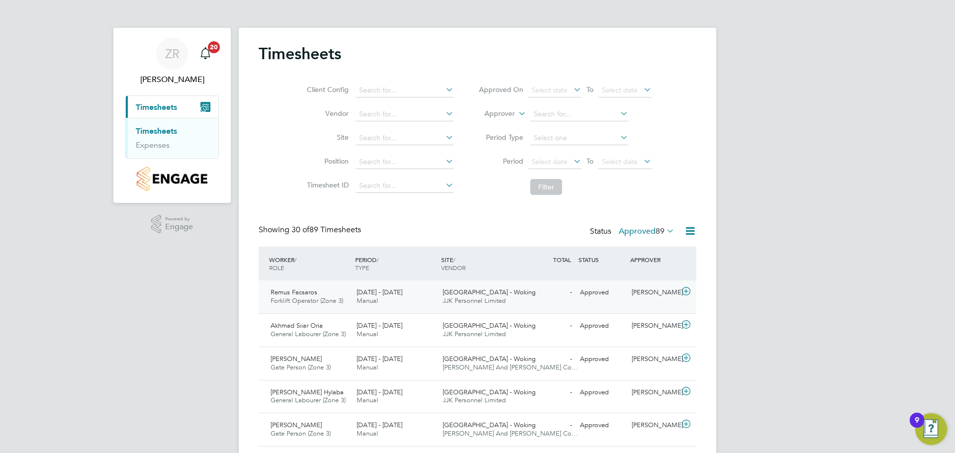
click at [642, 295] on div "[PERSON_NAME]" at bounding box center [654, 292] width 52 height 16
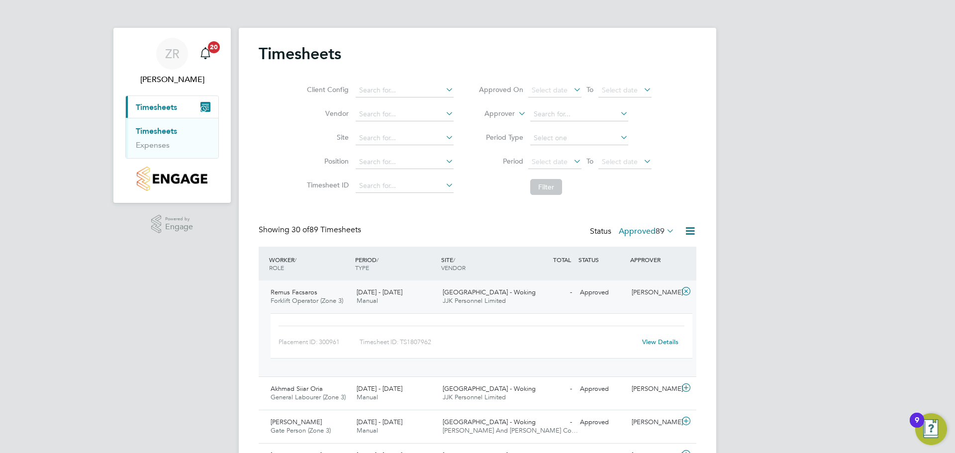
click at [661, 344] on link "View Details" at bounding box center [660, 342] width 36 height 8
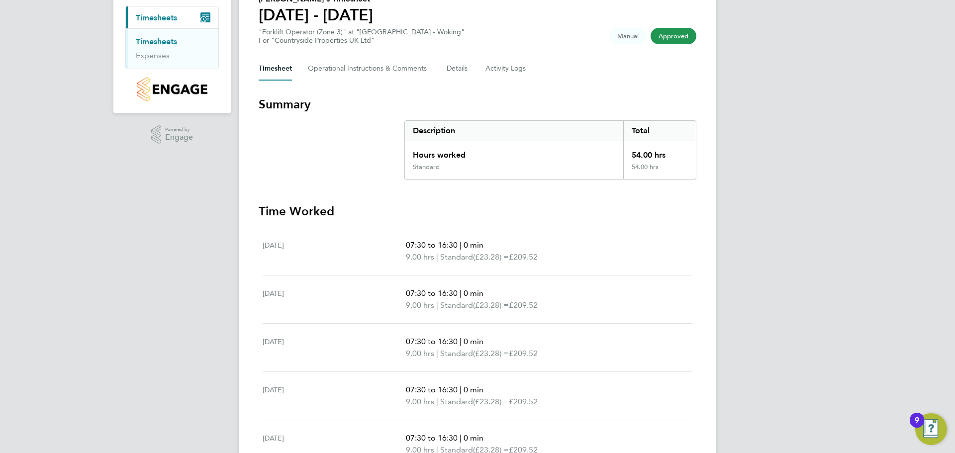
scroll to position [99, 0]
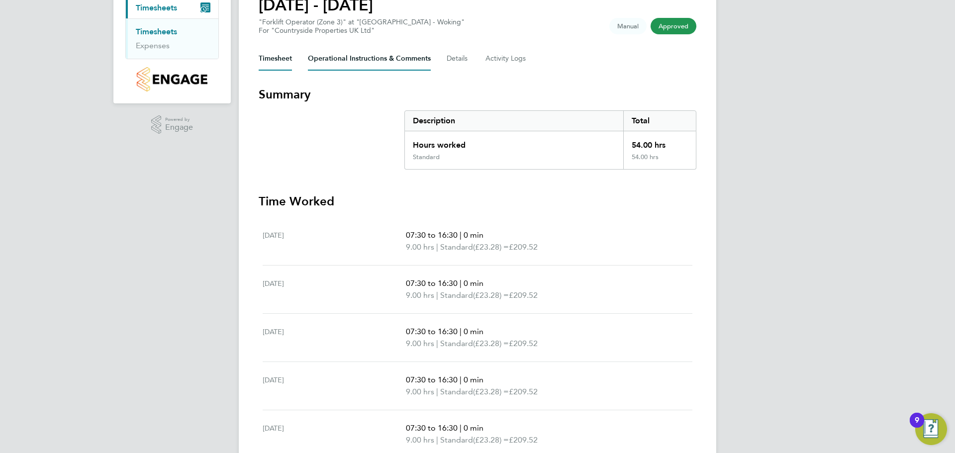
click at [393, 56] on Comments-tab "Operational Instructions & Comments" at bounding box center [369, 59] width 123 height 24
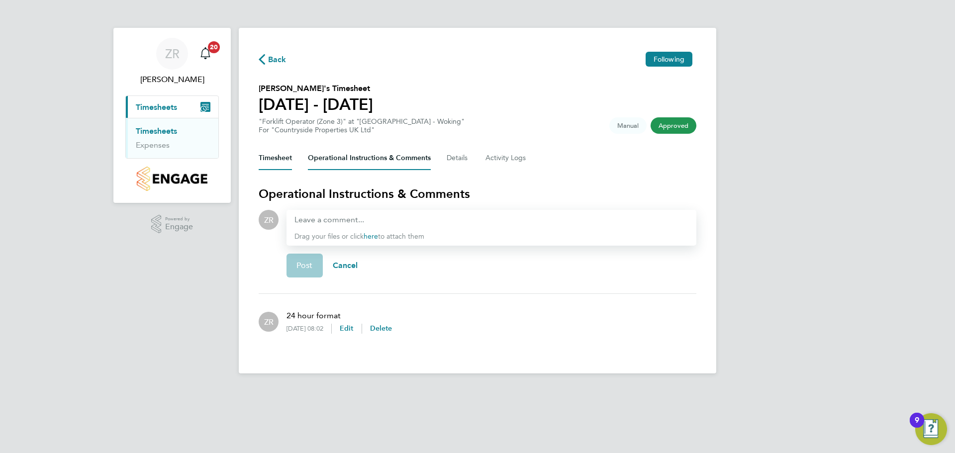
click at [279, 155] on button "Timesheet" at bounding box center [275, 158] width 33 height 24
